Goal: Task Accomplishment & Management: Use online tool/utility

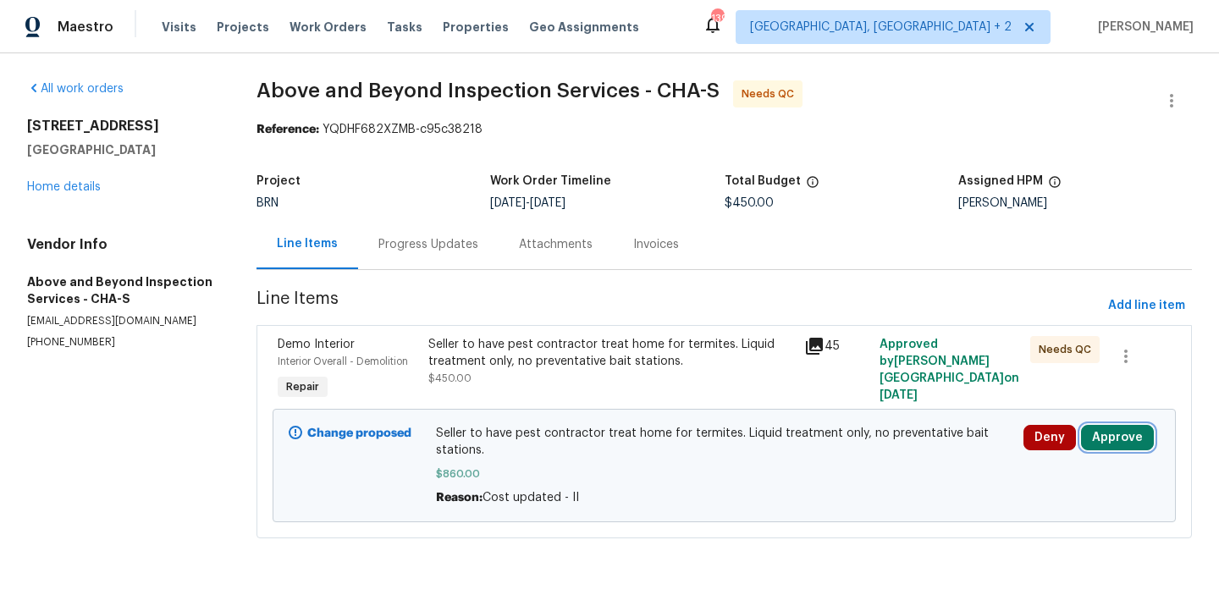
click at [1112, 443] on button "Approve" at bounding box center [1117, 437] width 73 height 25
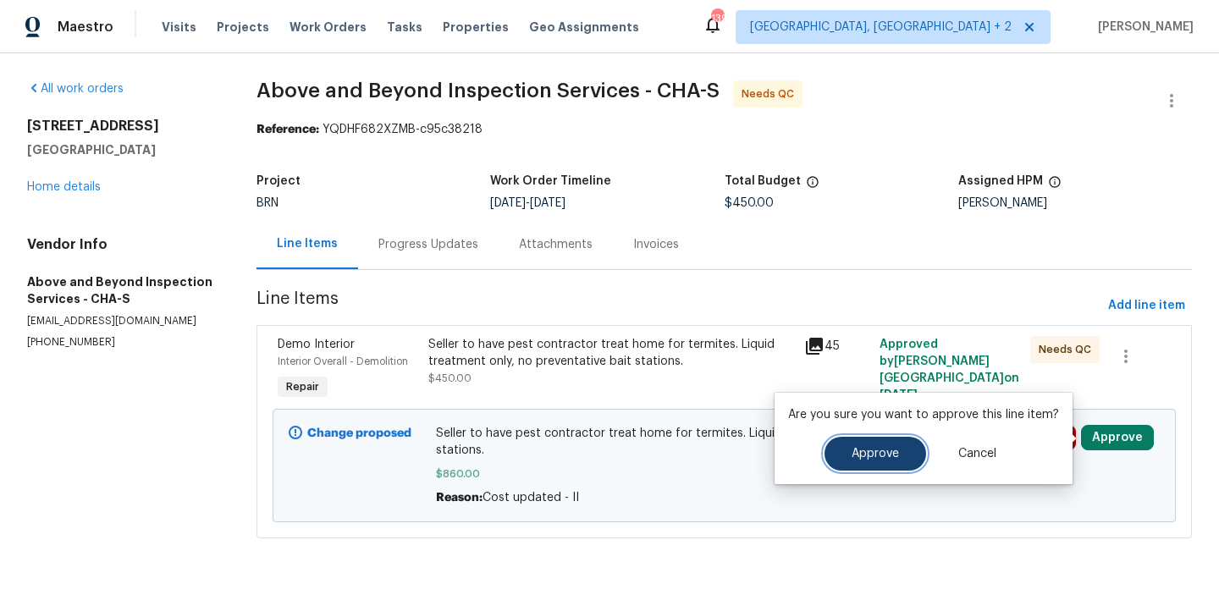
click at [886, 453] on span "Approve" at bounding box center [875, 454] width 47 height 13
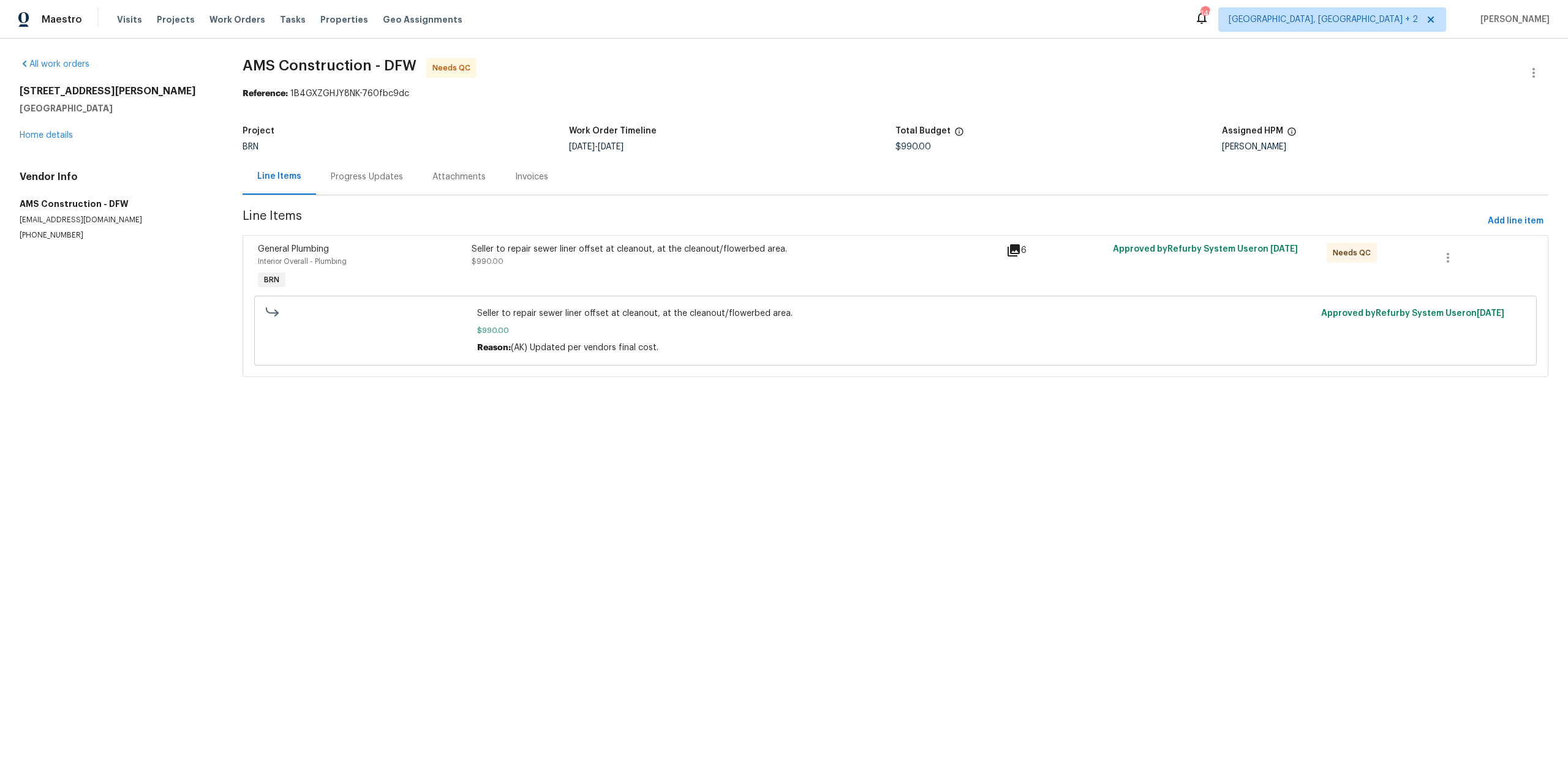
click at [357, 179] on div "Progress Updates" at bounding box center [367, 177] width 72 height 12
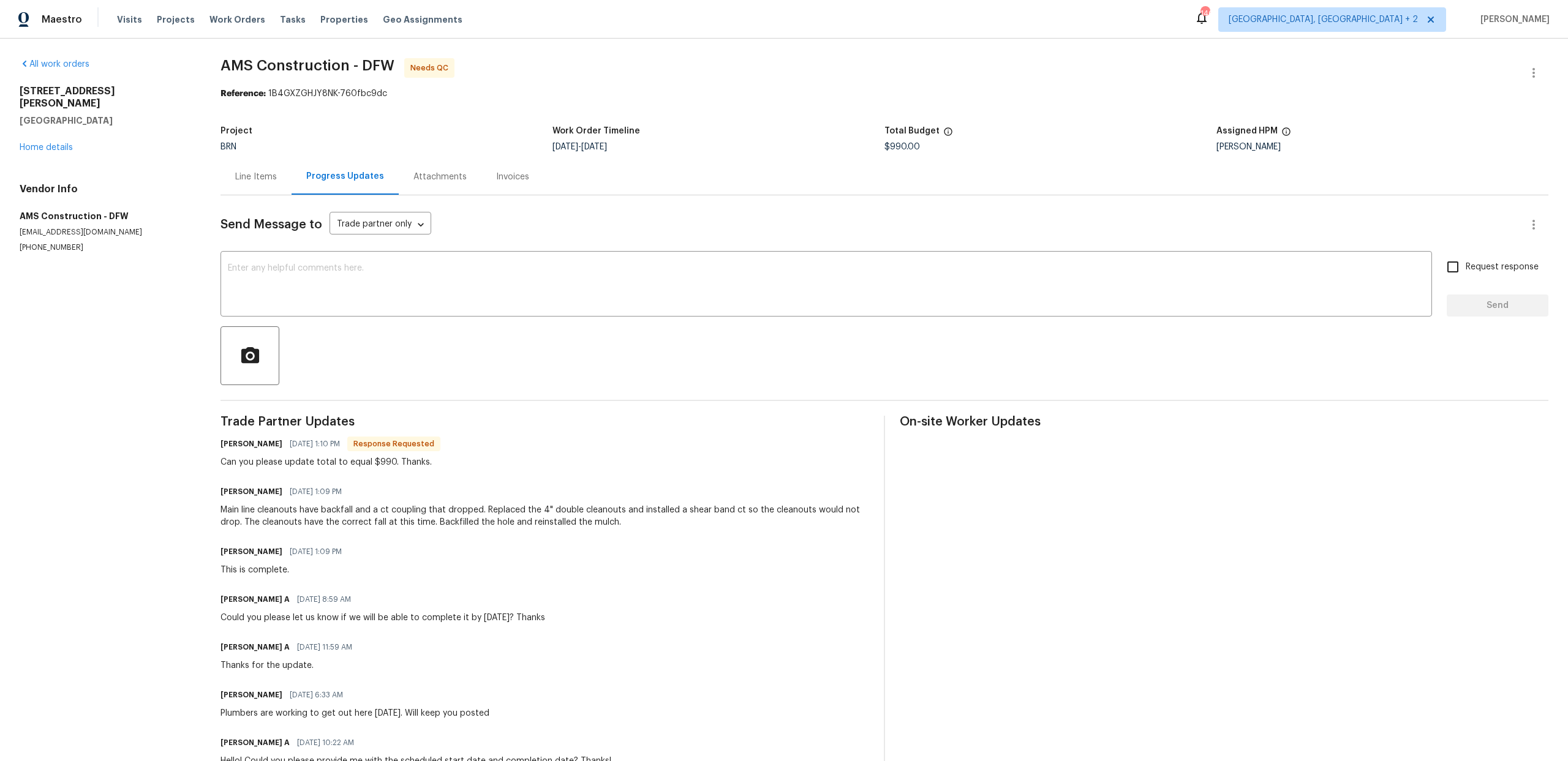
click at [250, 182] on div "Line Items" at bounding box center [256, 177] width 42 height 12
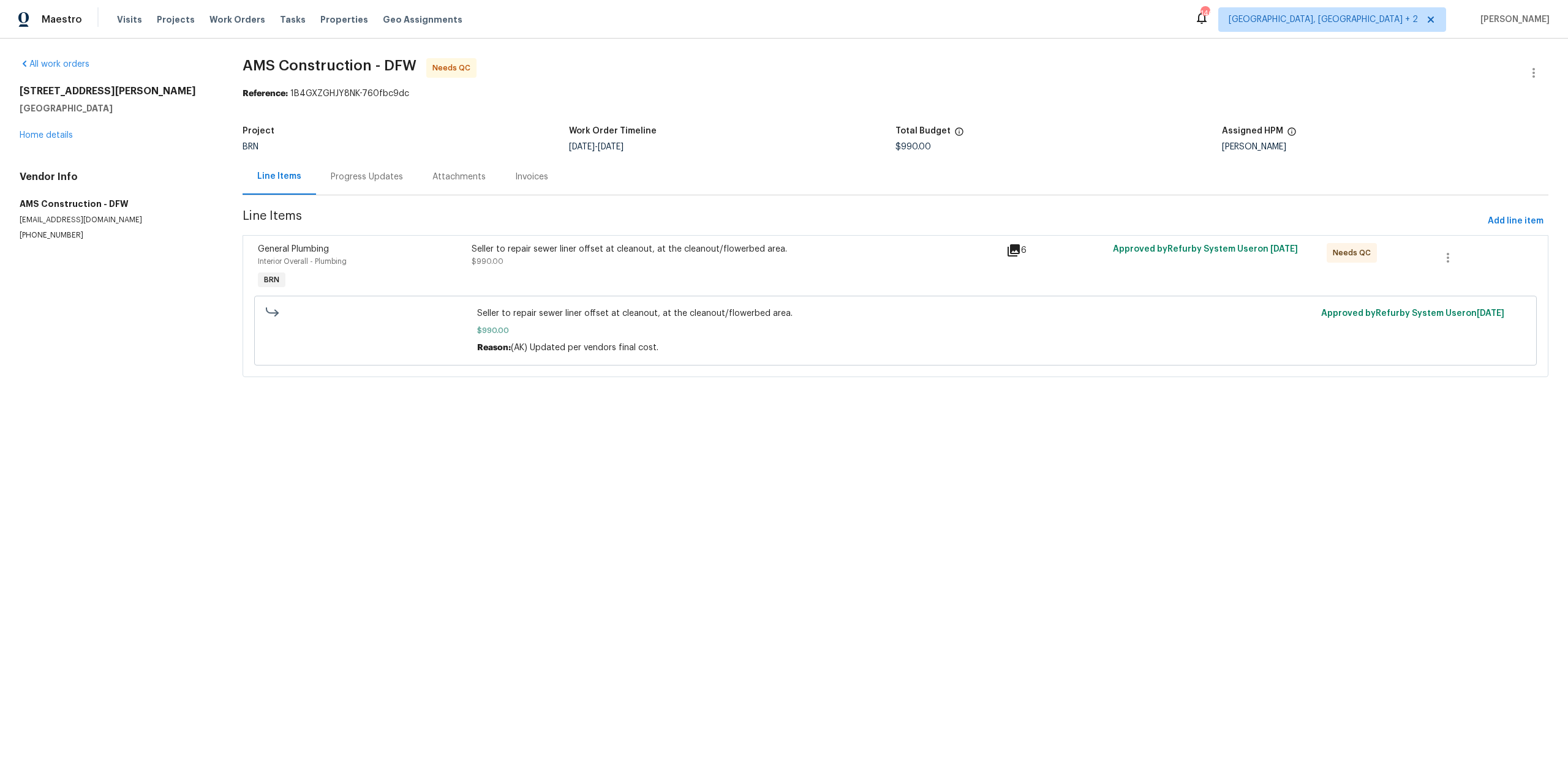
click at [496, 265] on div "Seller to repair sewer liner offset at cleanout, at the cleanout/flowerbed area…" at bounding box center [735, 255] width 527 height 25
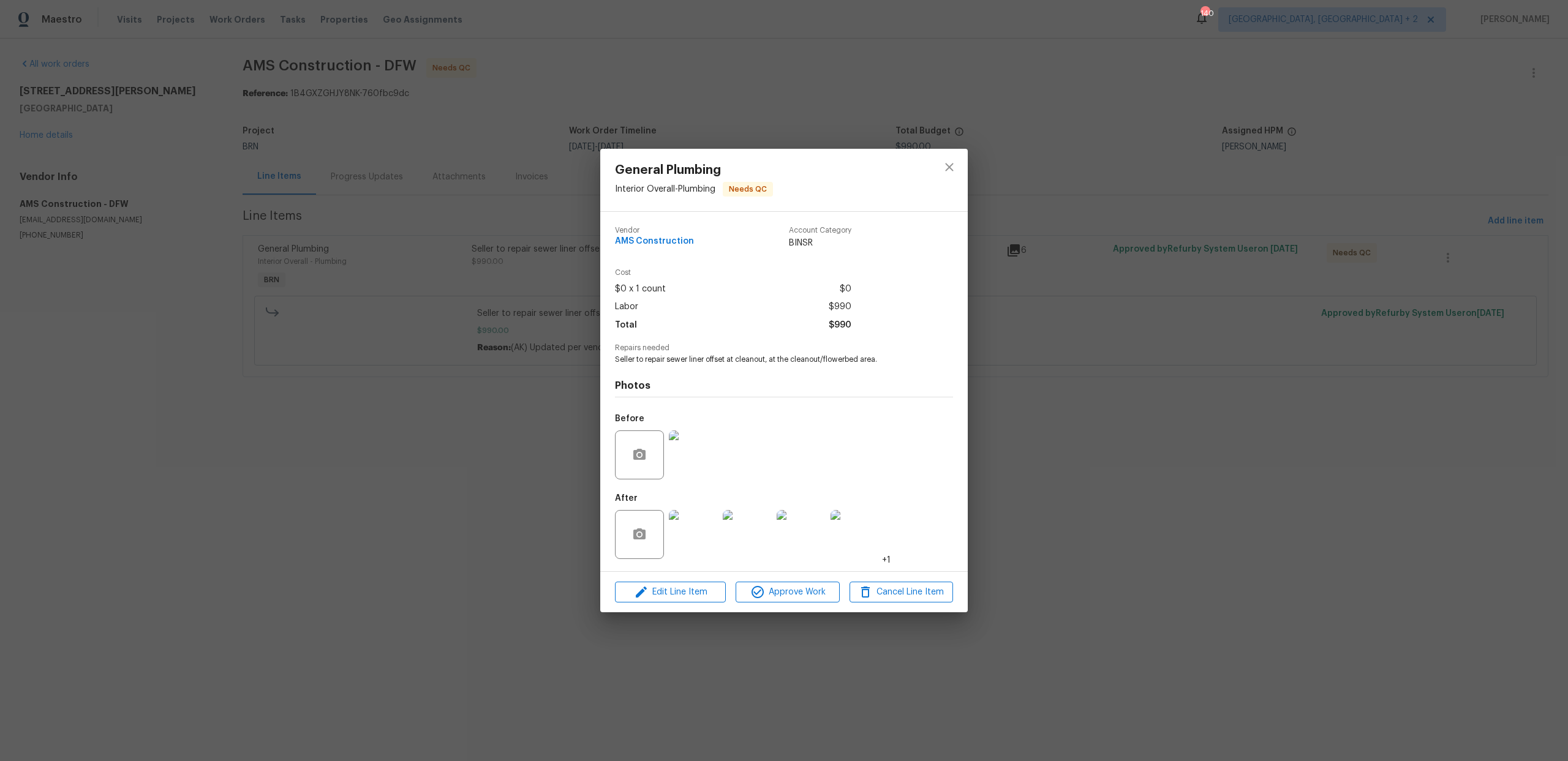
click at [697, 450] on img at bounding box center [694, 455] width 49 height 49
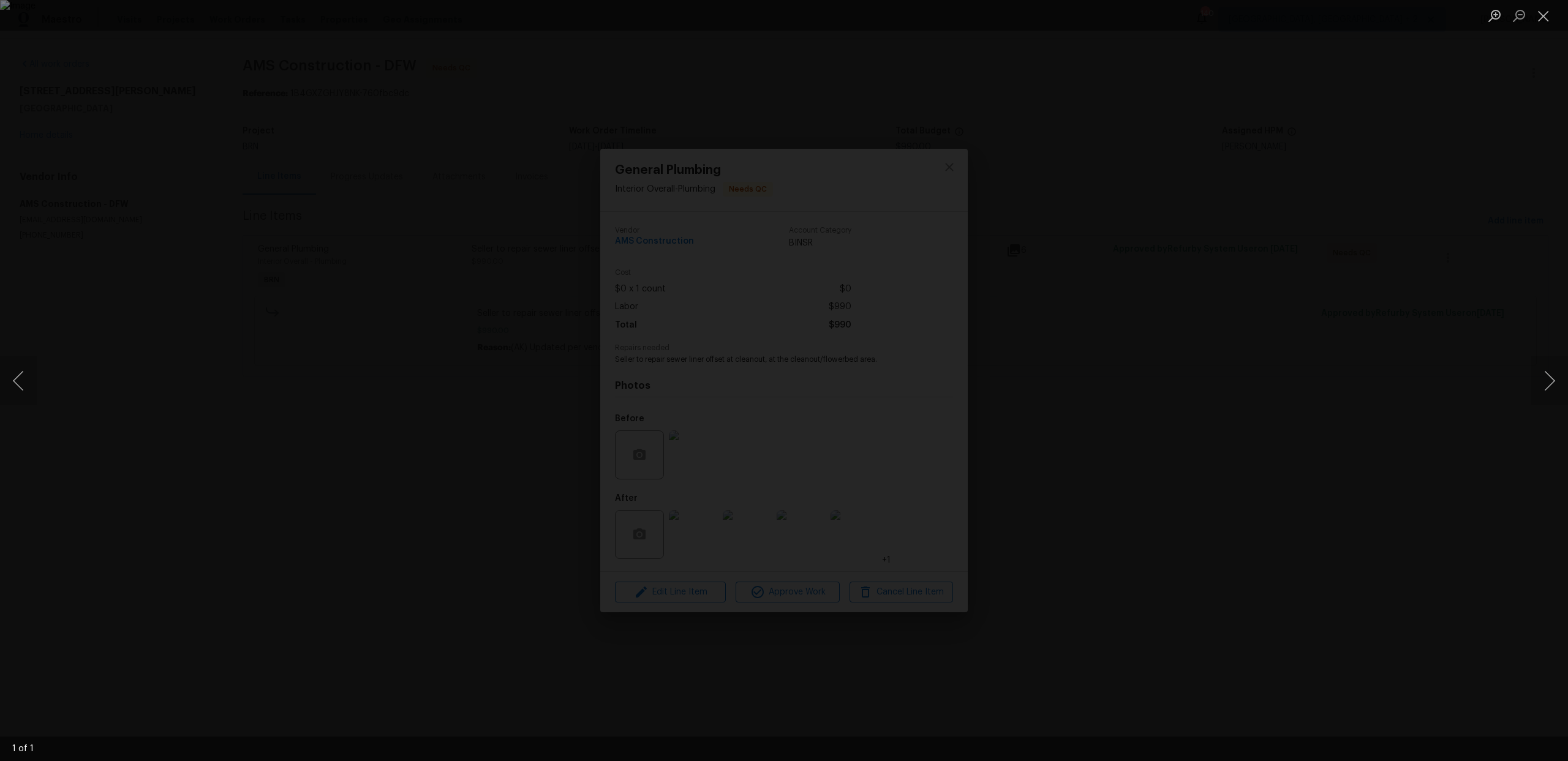
click at [348, 357] on div "Lightbox" at bounding box center [784, 380] width 1568 height 761
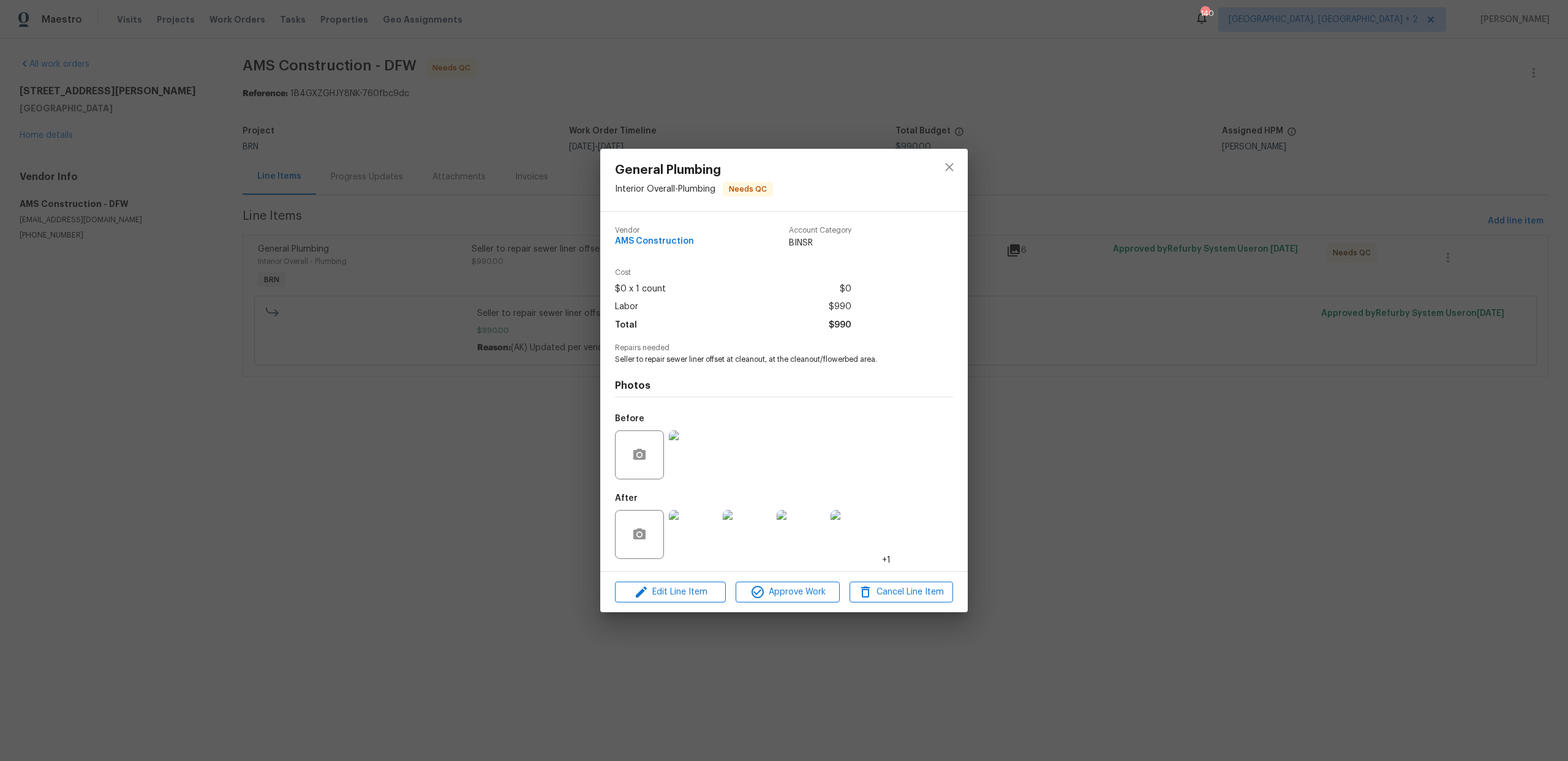
click at [710, 554] on img at bounding box center [694, 535] width 49 height 49
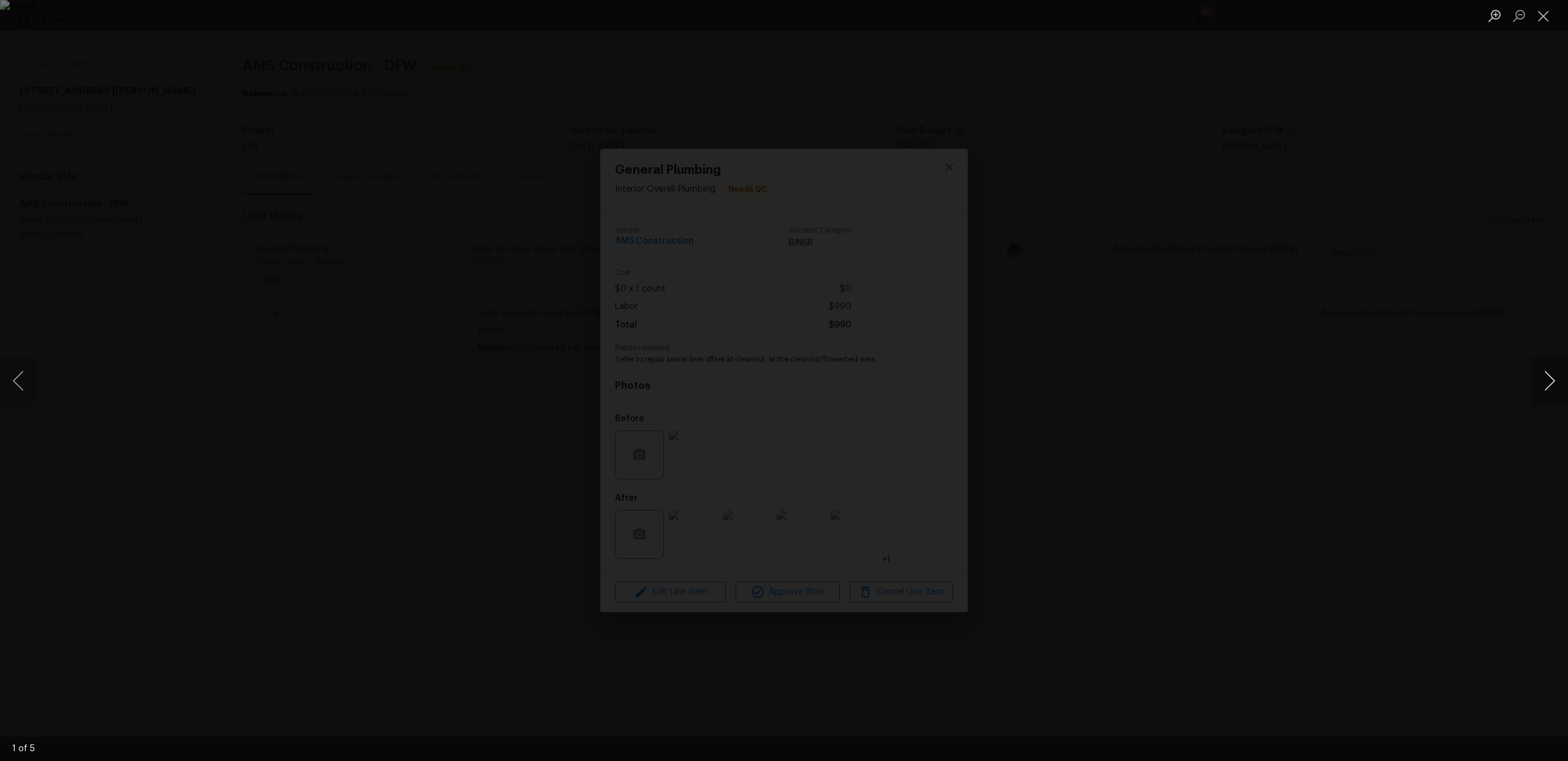
click at [1542, 386] on button "Next image" at bounding box center [1550, 381] width 37 height 49
click at [17, 370] on button "Previous image" at bounding box center [18, 381] width 37 height 49
click at [1556, 378] on button "Next image" at bounding box center [1550, 381] width 37 height 49
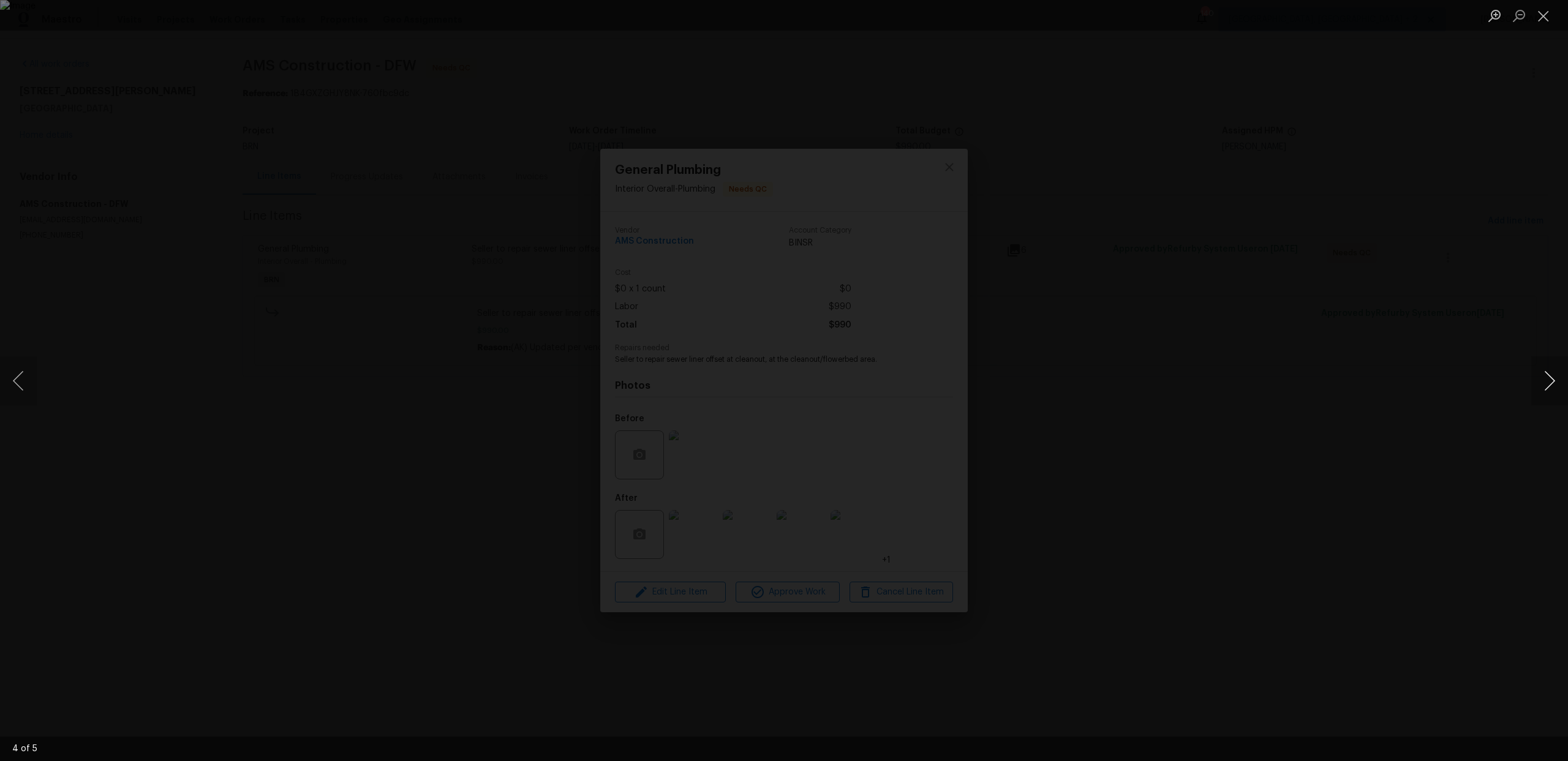
click at [1556, 378] on button "Next image" at bounding box center [1550, 381] width 37 height 49
click at [1239, 315] on div "Lightbox" at bounding box center [784, 380] width 1568 height 761
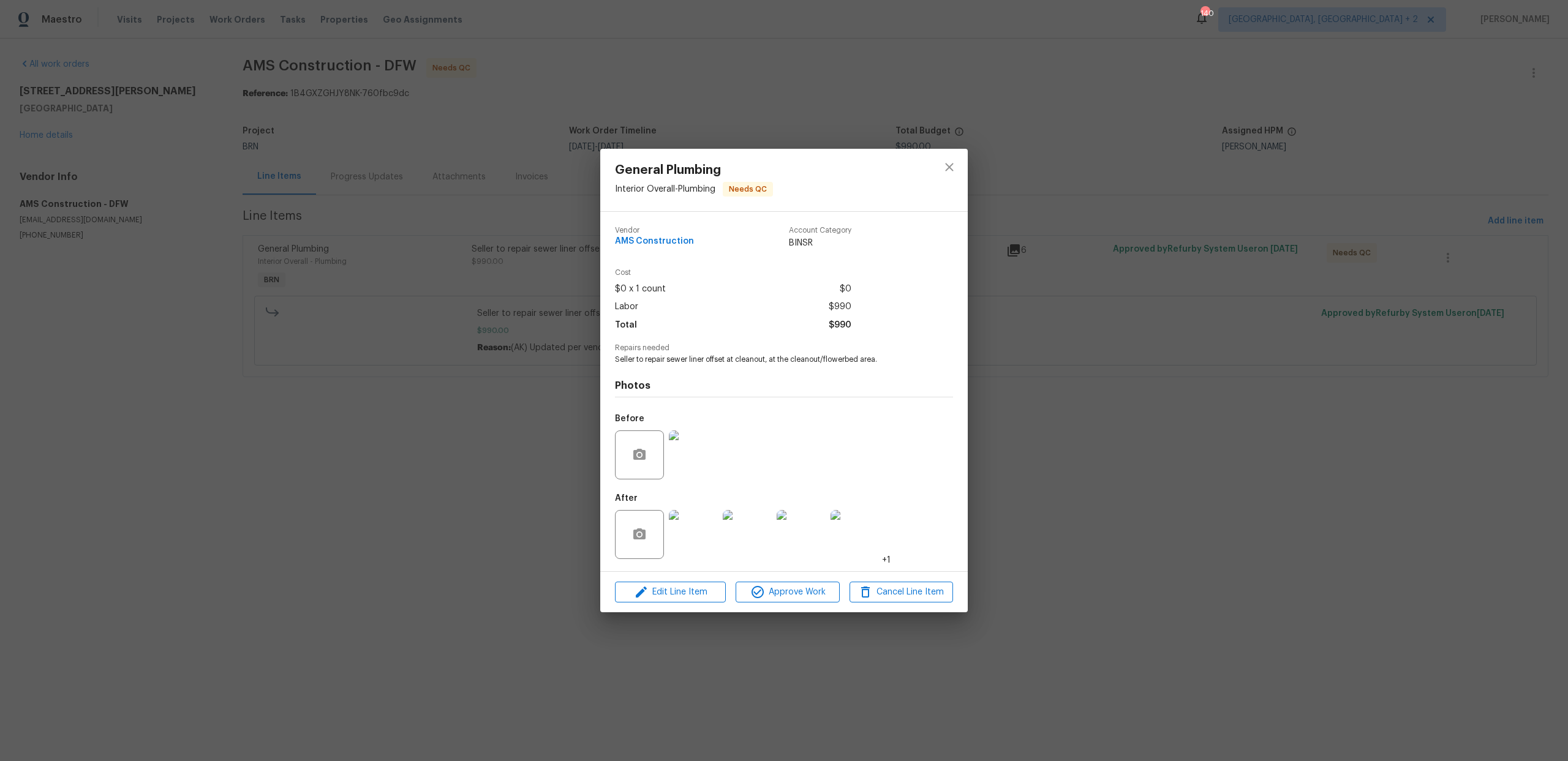
click at [686, 463] on img at bounding box center [694, 455] width 49 height 49
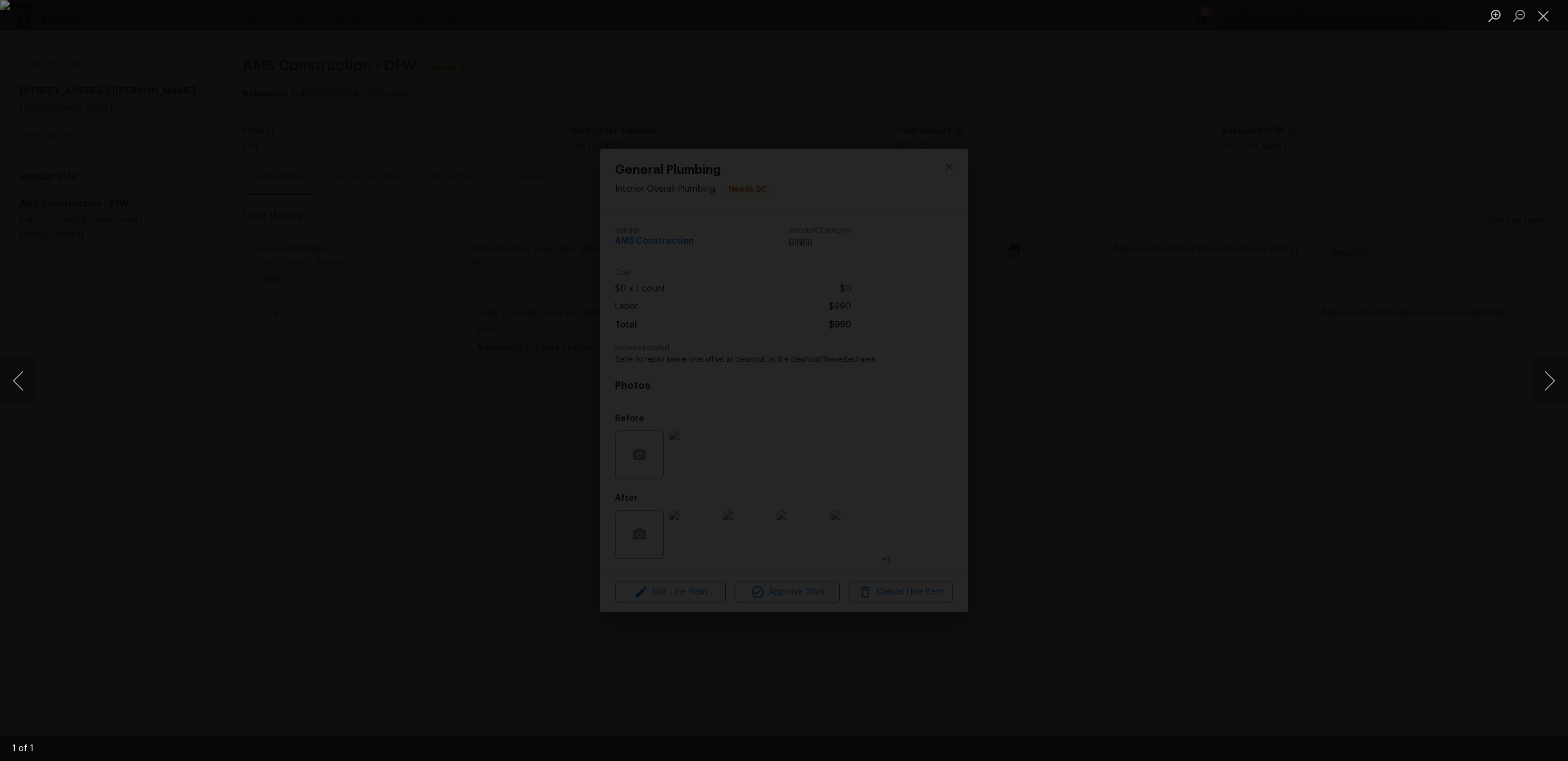
click at [200, 310] on div "Lightbox" at bounding box center [784, 380] width 1568 height 761
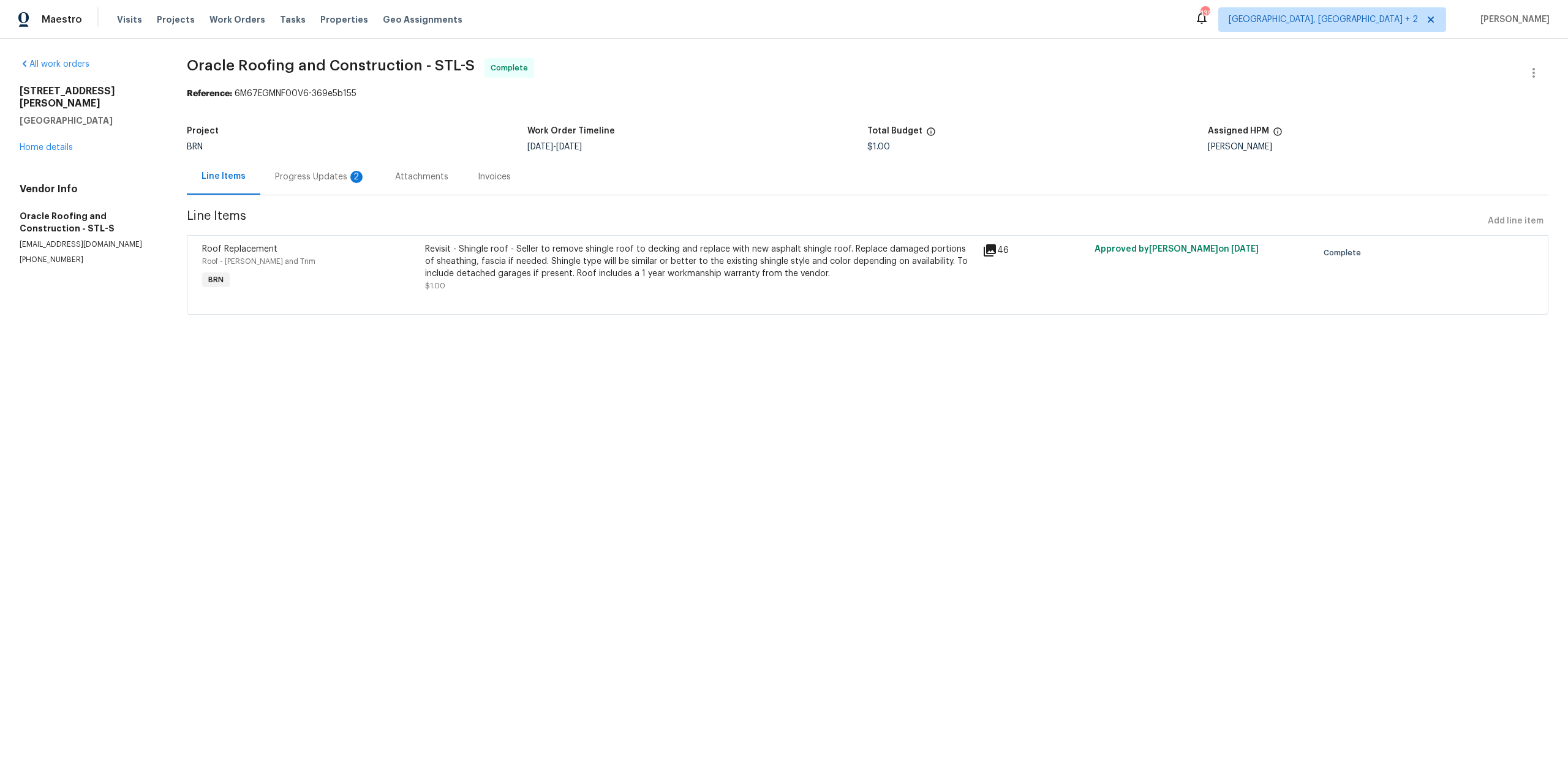
click at [304, 186] on div "Progress Updates 2" at bounding box center [321, 177] width 120 height 36
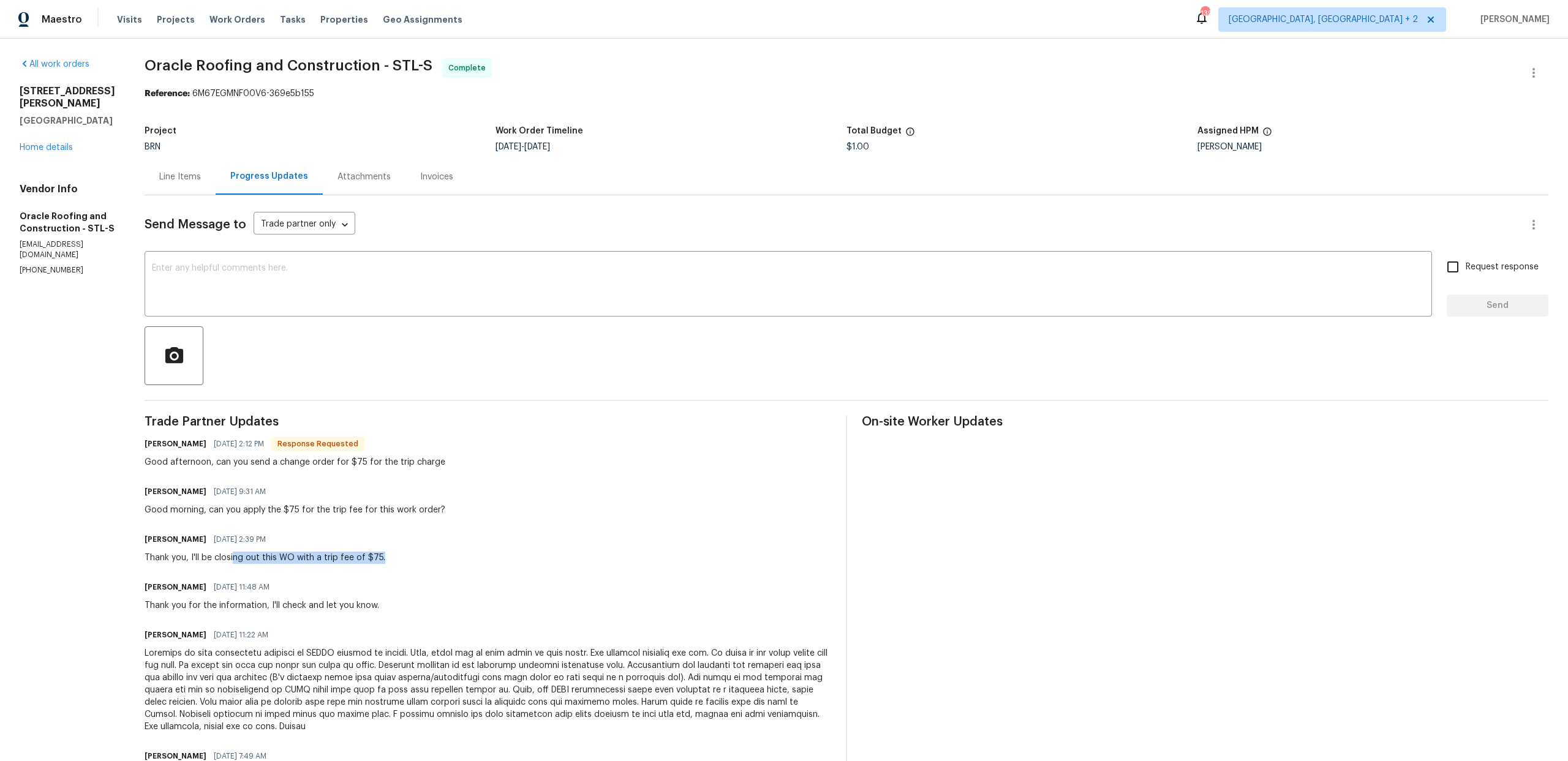
drag, startPoint x: 229, startPoint y: 561, endPoint x: 418, endPoint y: 564, distance: 189.0
click at [418, 564] on div "[PERSON_NAME] [DATE] 2:39 PM Thank you, I'll be closing out this WO with a trip…" at bounding box center [488, 548] width 687 height 33
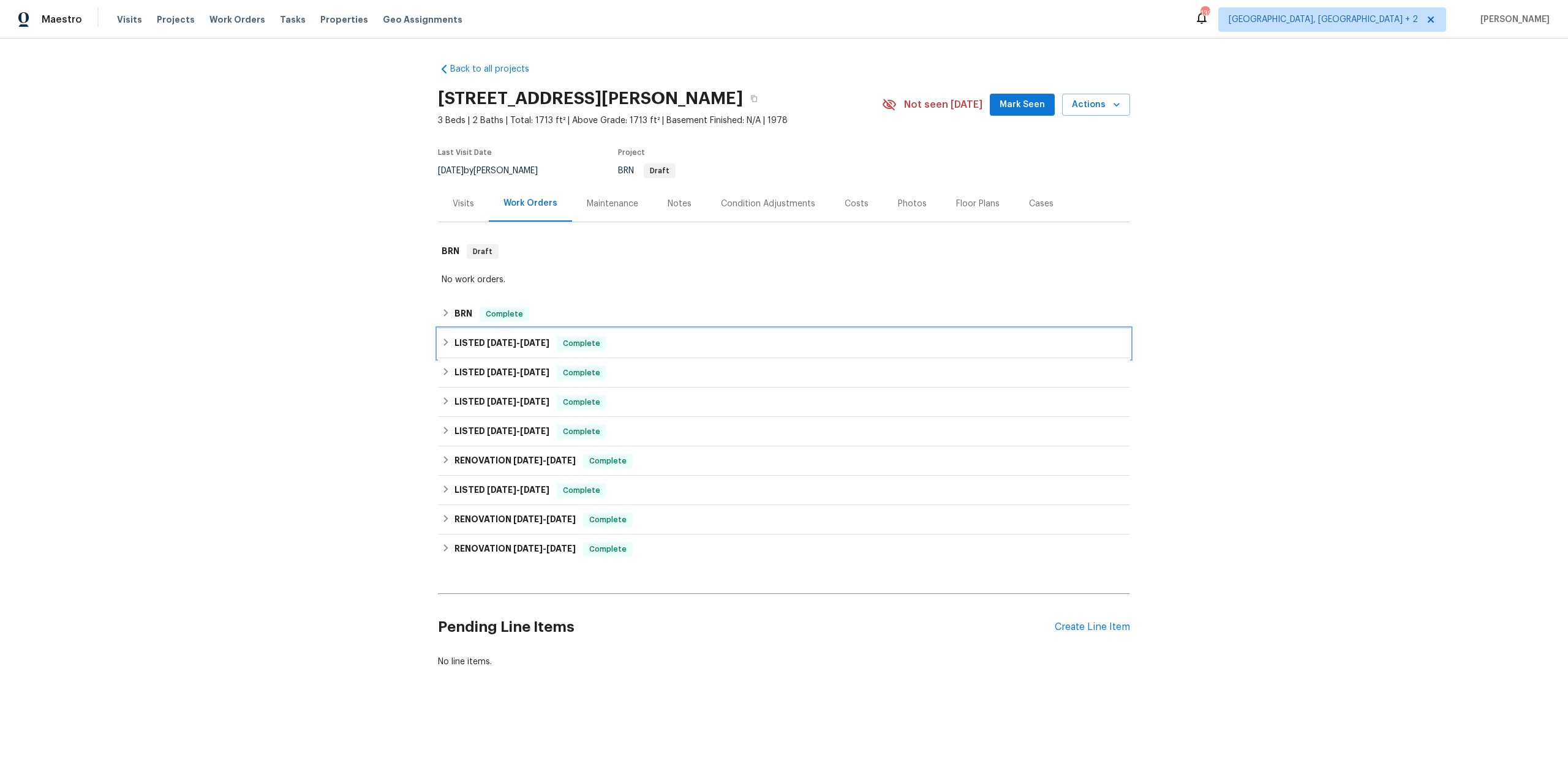
click at [515, 329] on div "LISTED 8/25/25 - 9/18/25 Complete" at bounding box center [784, 344] width 692 height 30
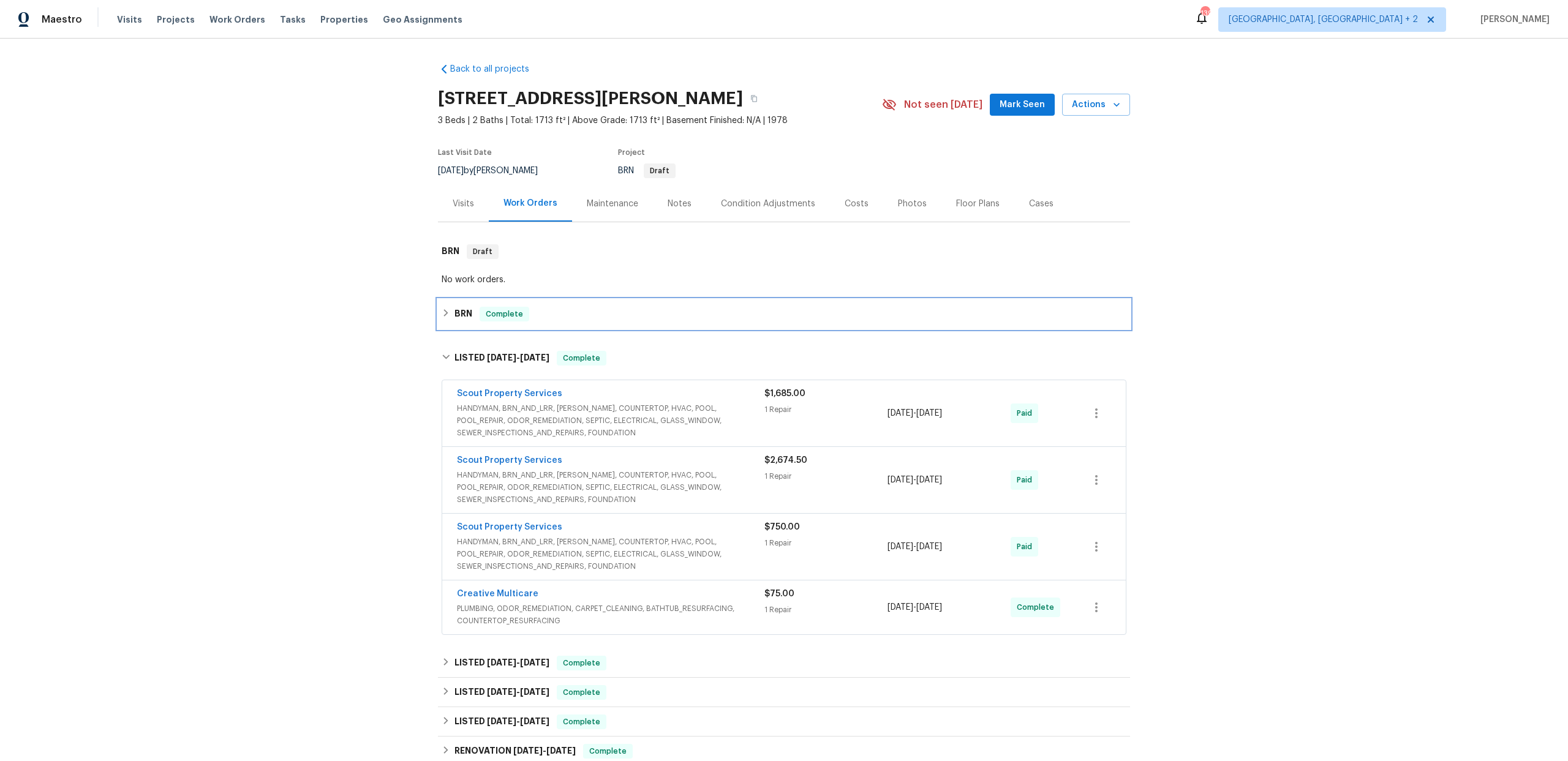
click at [470, 318] on h6 "BRN" at bounding box center [463, 314] width 18 height 14
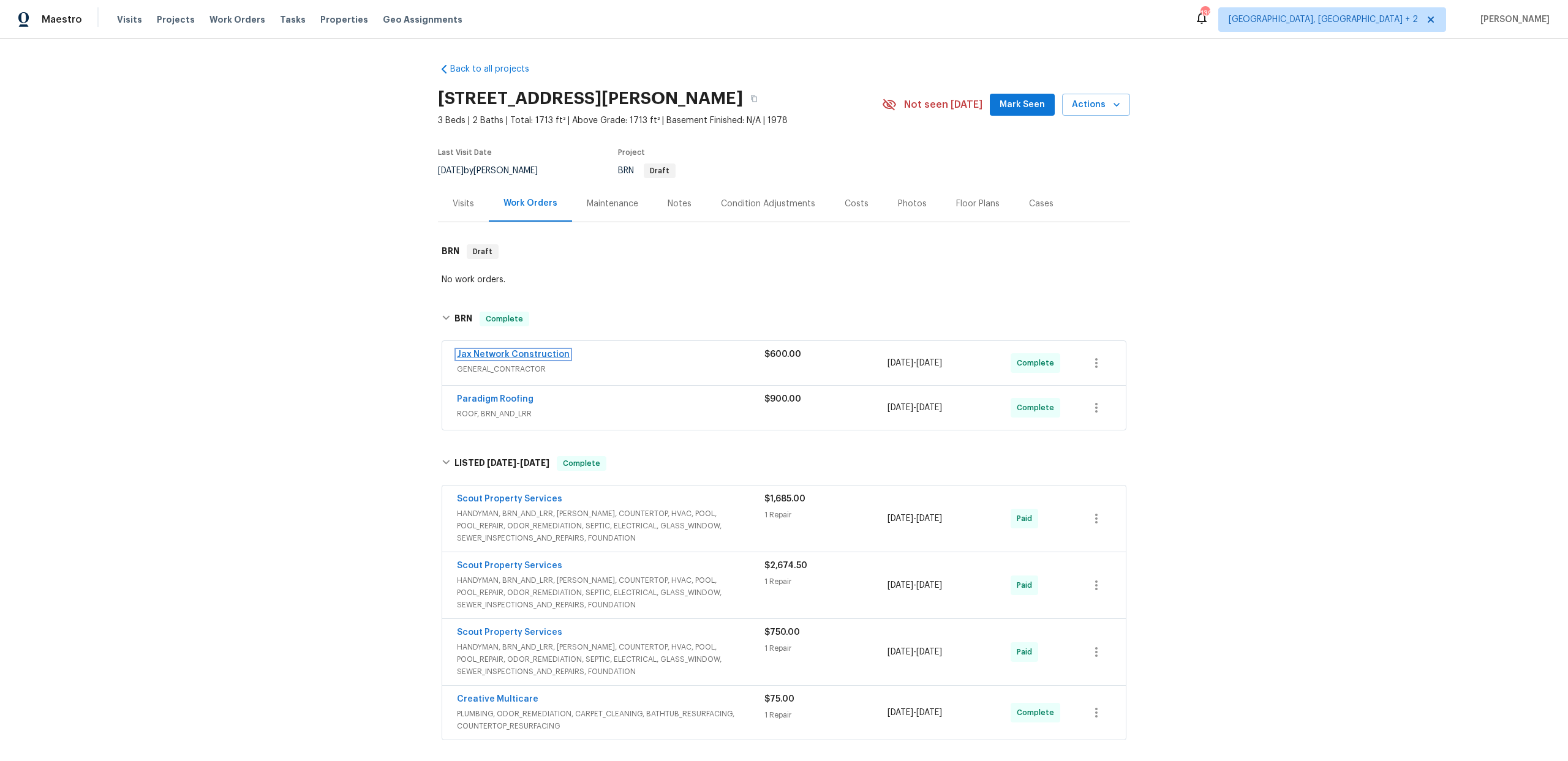
click at [480, 354] on link "Jax Network Construction" at bounding box center [514, 354] width 113 height 9
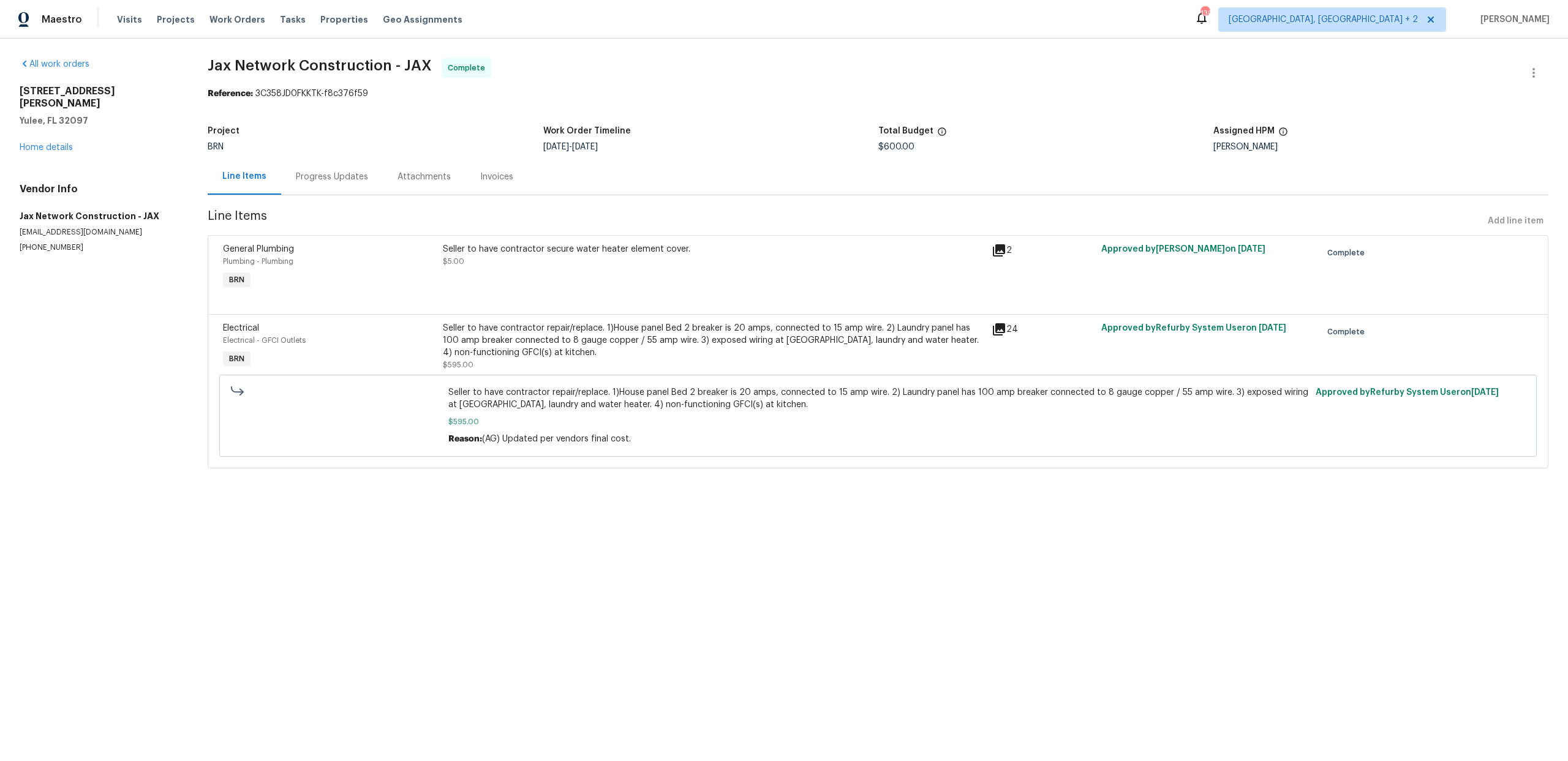
click at [363, 179] on div "Progress Updates" at bounding box center [332, 177] width 72 height 12
